Goal: Find specific page/section: Find specific page/section

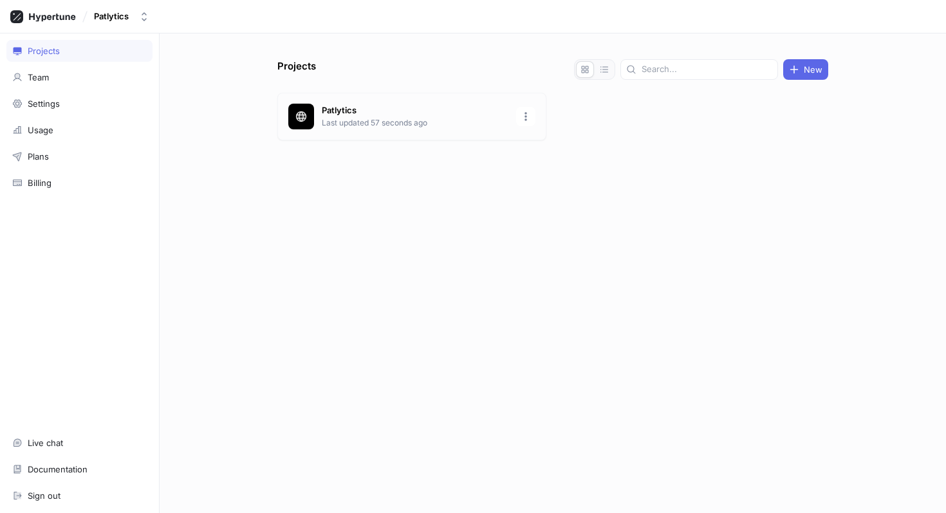
click at [375, 122] on p "Last updated 57 seconds ago" at bounding box center [415, 123] width 187 height 12
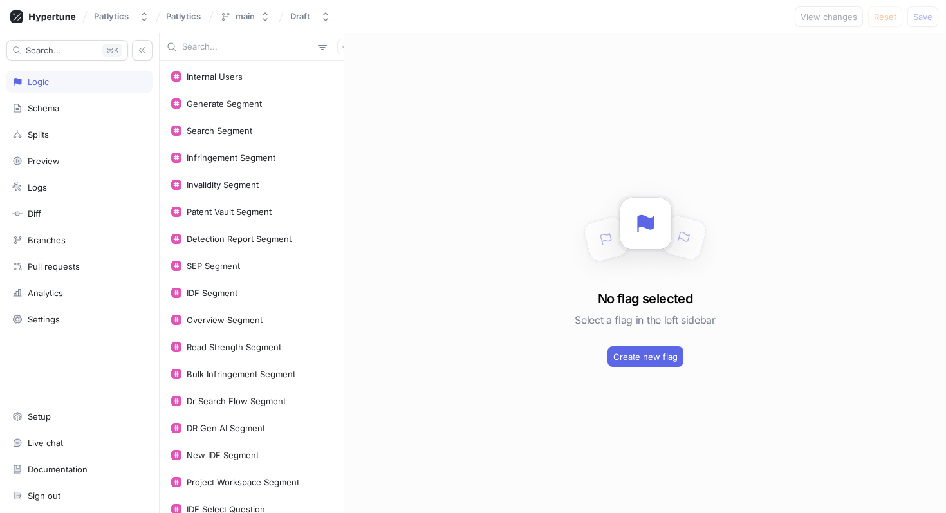
click at [226, 50] on input "text" at bounding box center [247, 47] width 131 height 13
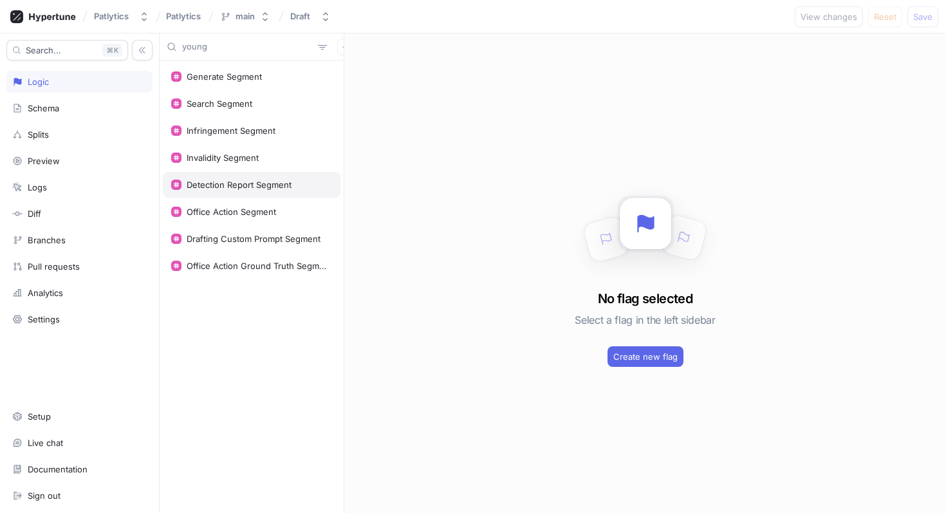
type input "young"
click at [248, 177] on div "Detection Report Segment" at bounding box center [252, 185] width 178 height 26
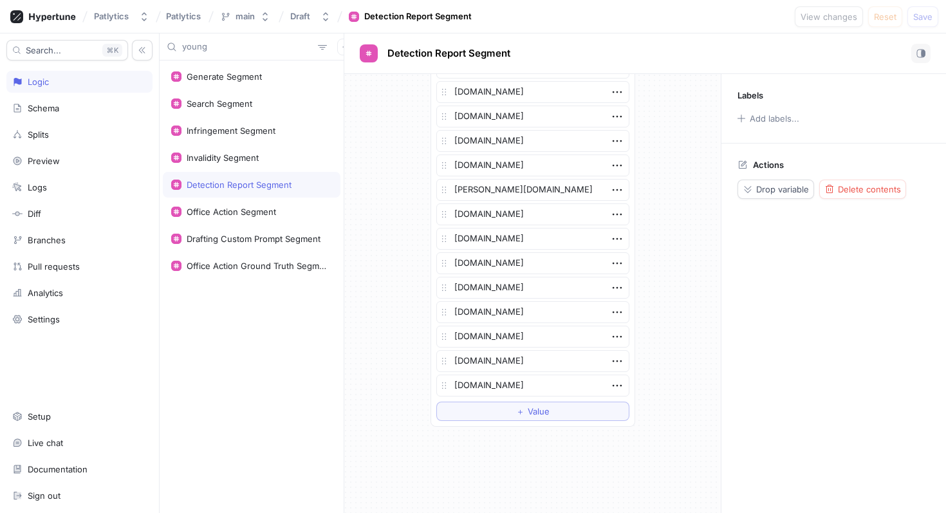
scroll to position [2869, 0]
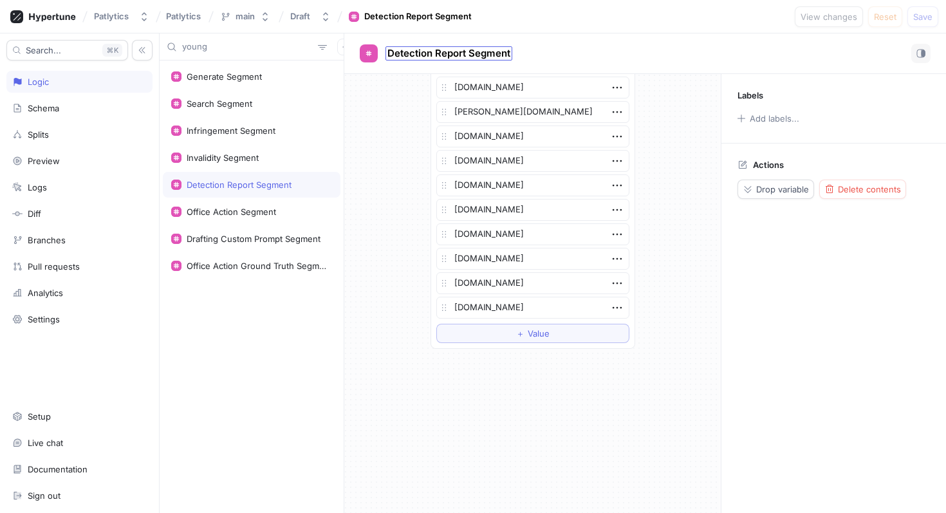
type textarea "x"
